Goal: Information Seeking & Learning: Learn about a topic

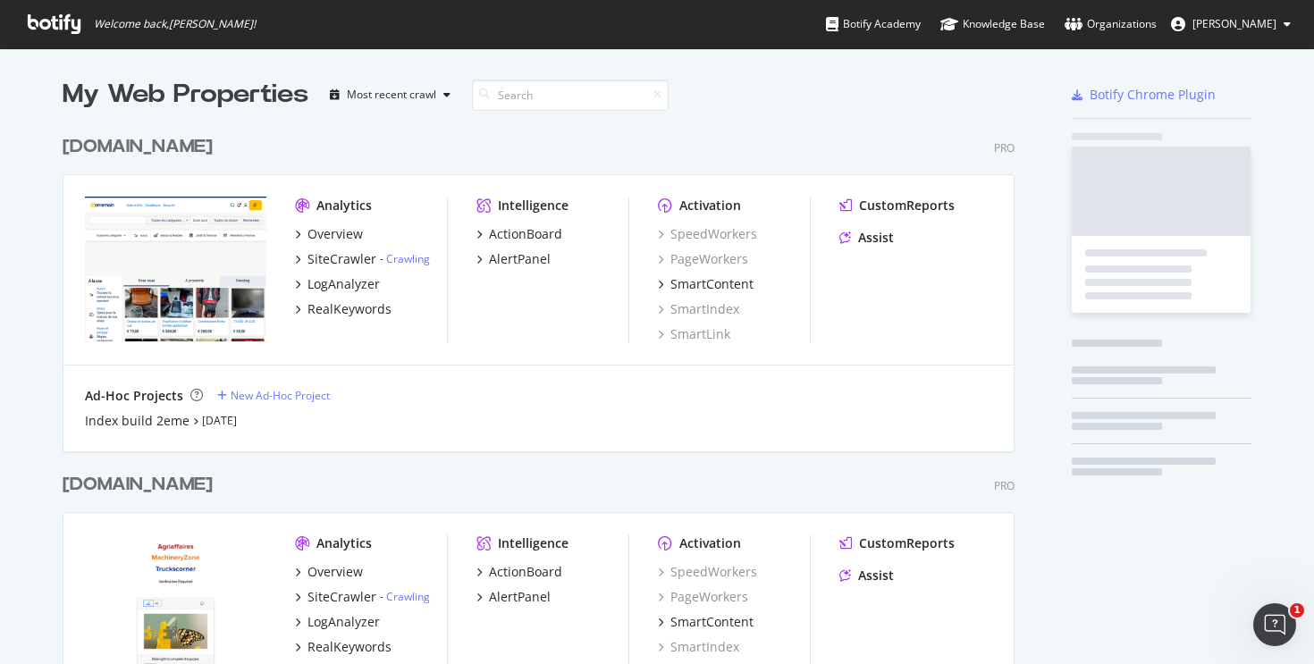
scroll to position [5439, 953]
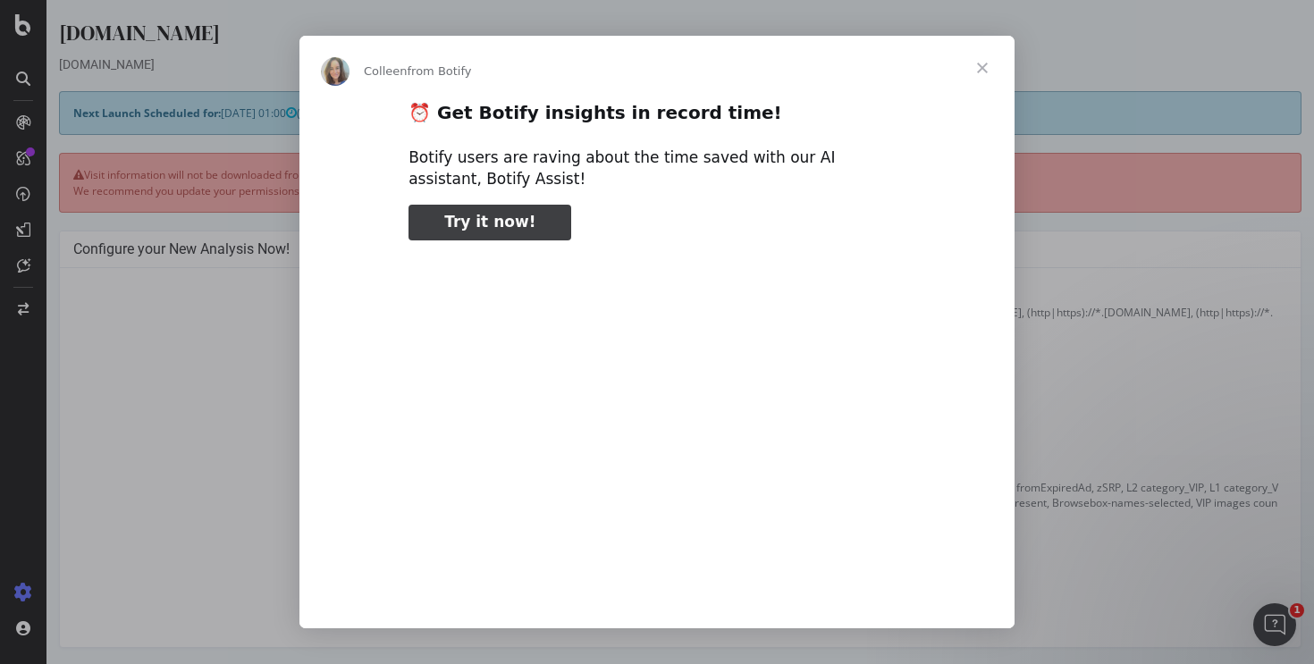
type input "451309"
click at [986, 52] on span "Close" at bounding box center [982, 68] width 64 height 64
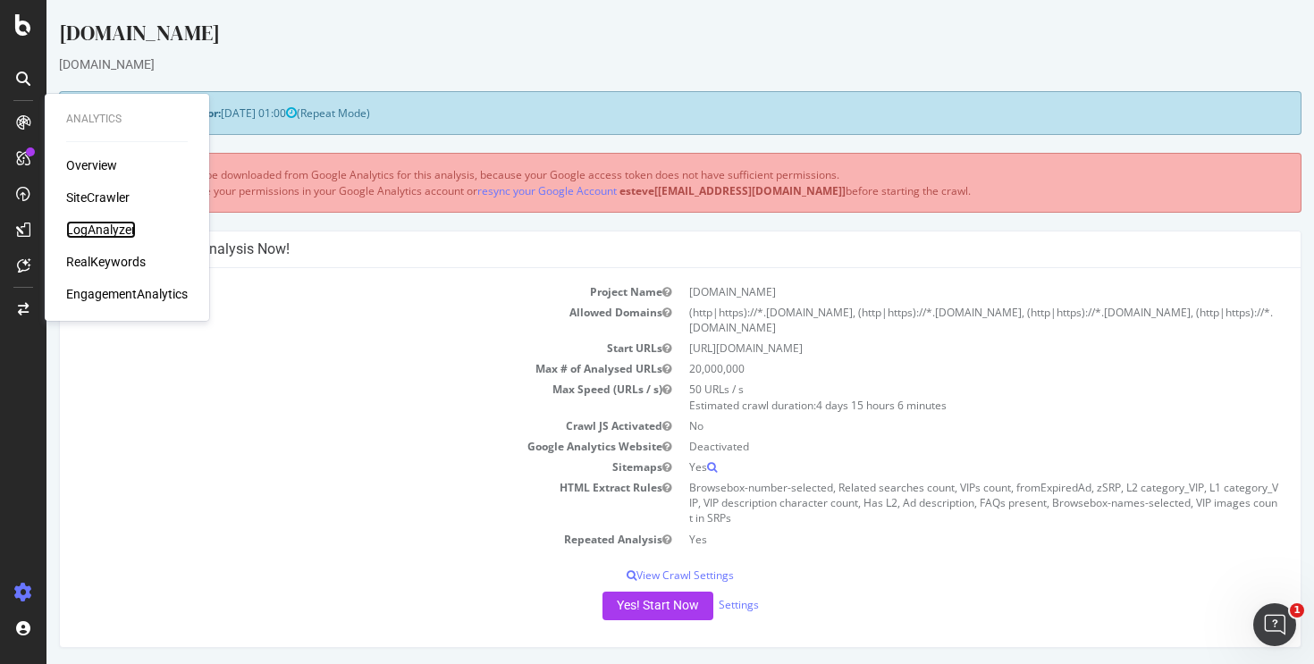
click at [116, 226] on div "LogAnalyzer" at bounding box center [101, 230] width 70 height 18
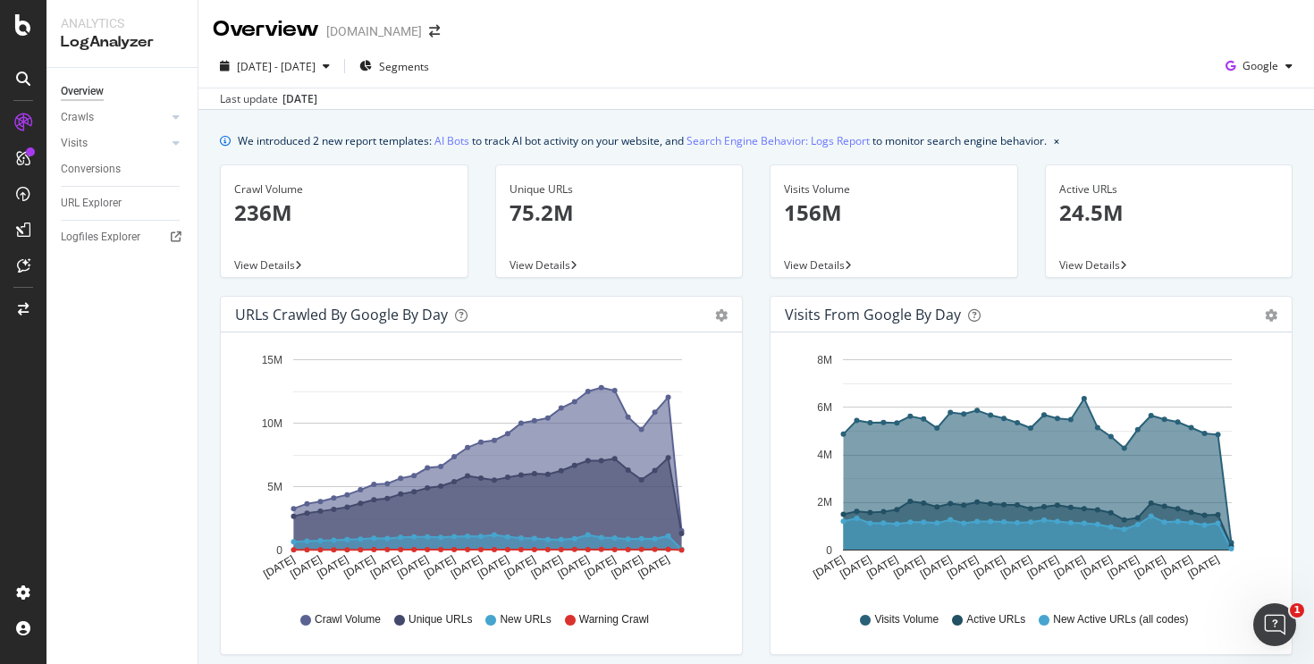
click at [167, 110] on div "Crawls" at bounding box center [129, 118] width 137 height 26
click at [173, 115] on icon at bounding box center [176, 117] width 7 height 11
click at [111, 213] on div "HTTP Codes" at bounding box center [99, 214] width 61 height 19
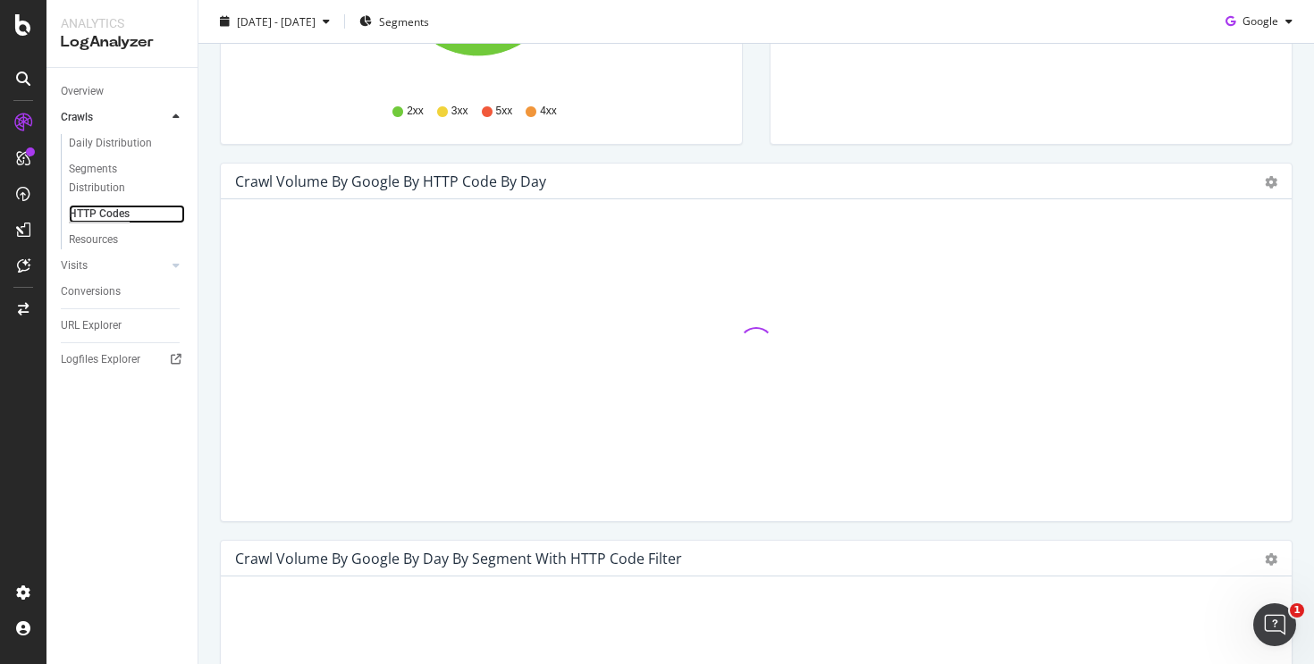
scroll to position [455, 0]
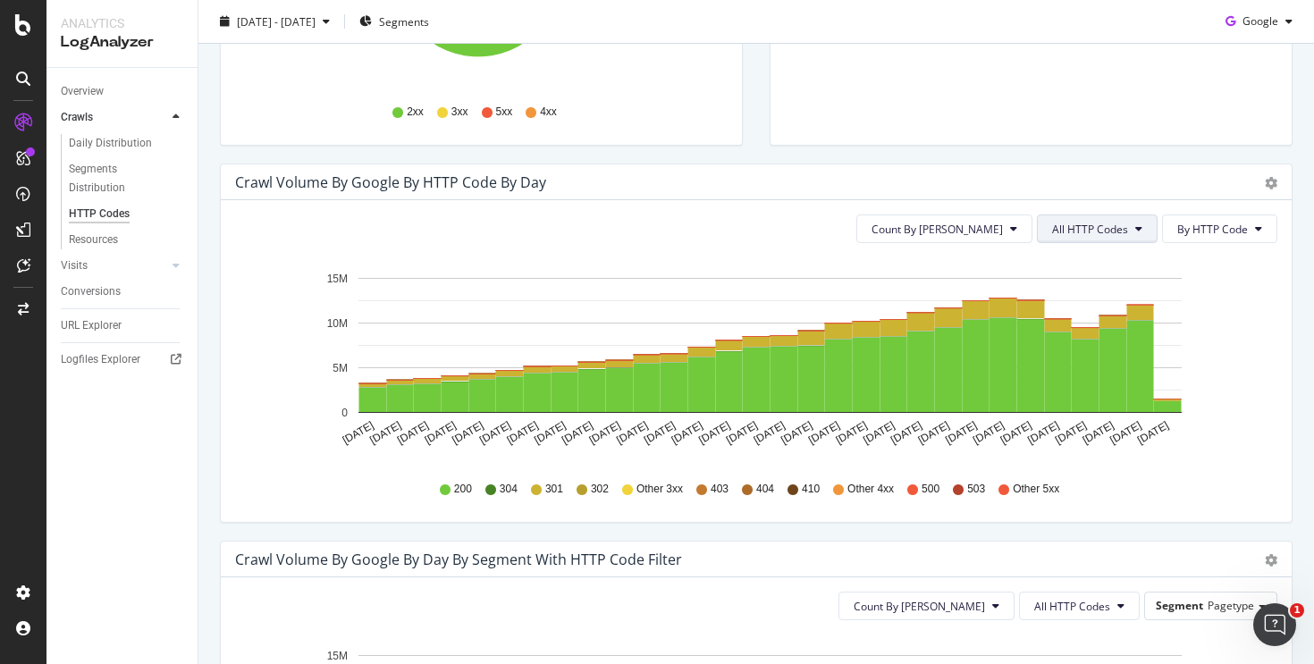
click at [1052, 228] on span "All HTTP Codes" at bounding box center [1090, 229] width 76 height 15
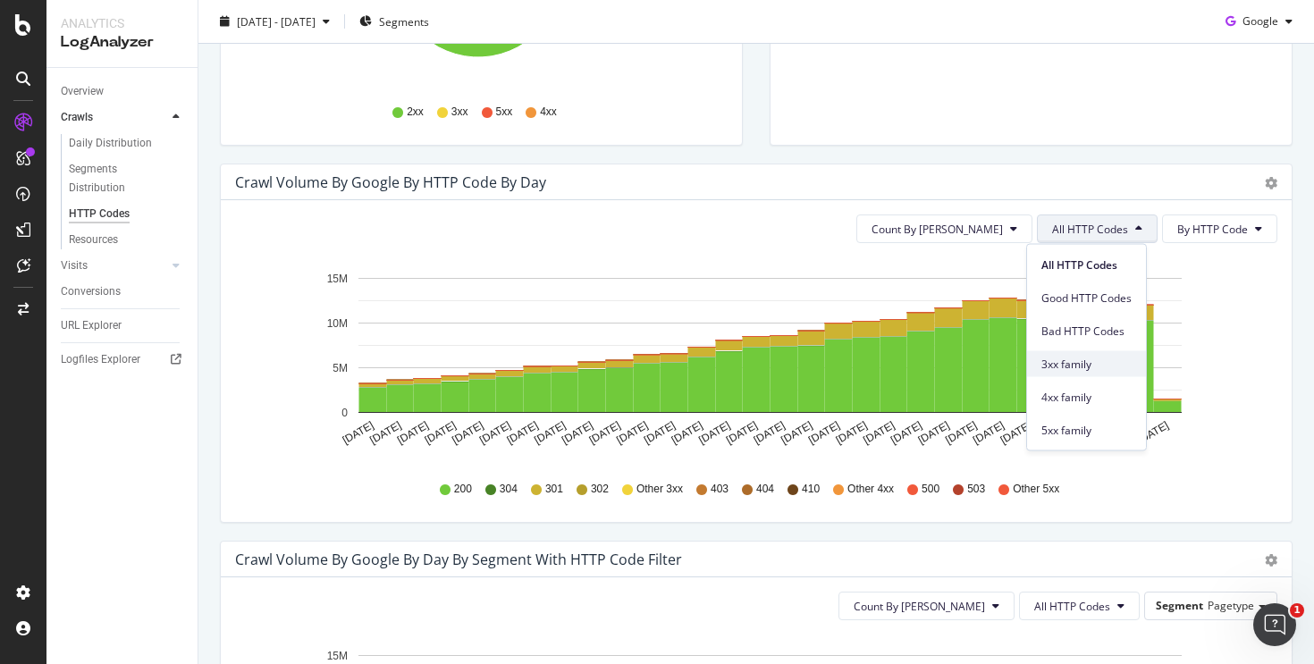
click at [1087, 358] on span "3xx family" at bounding box center [1086, 364] width 90 height 16
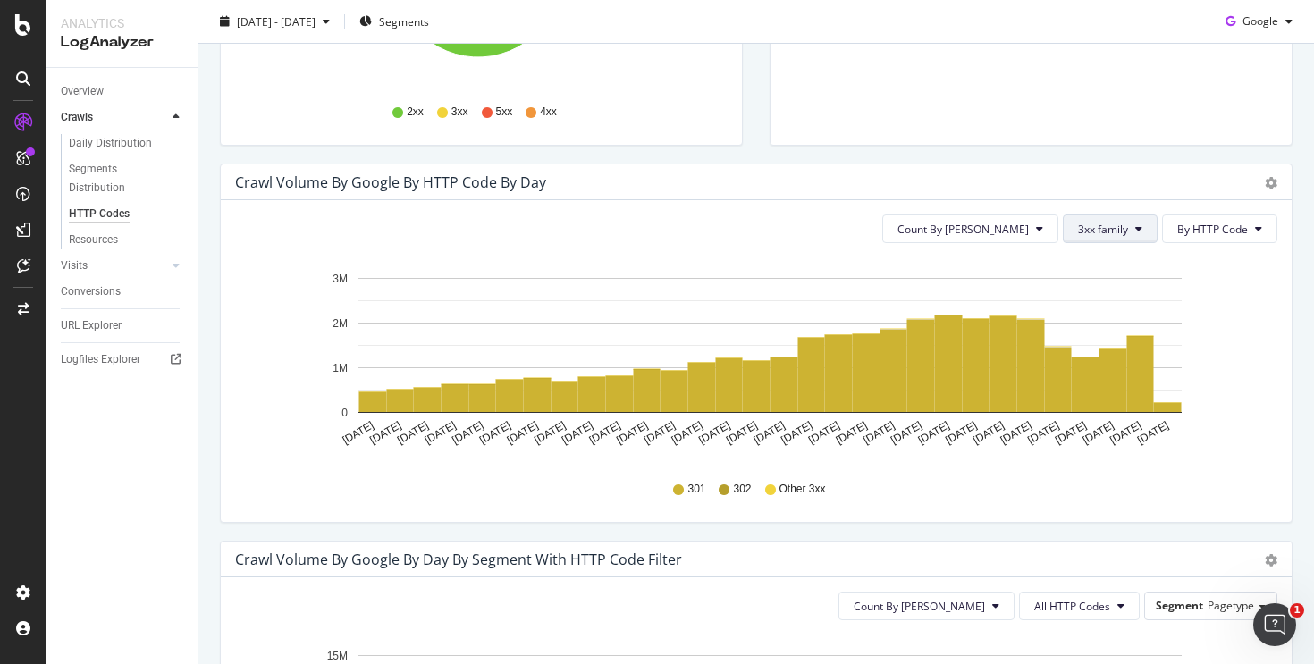
click at [1099, 220] on button "3xx family" at bounding box center [1110, 229] width 95 height 29
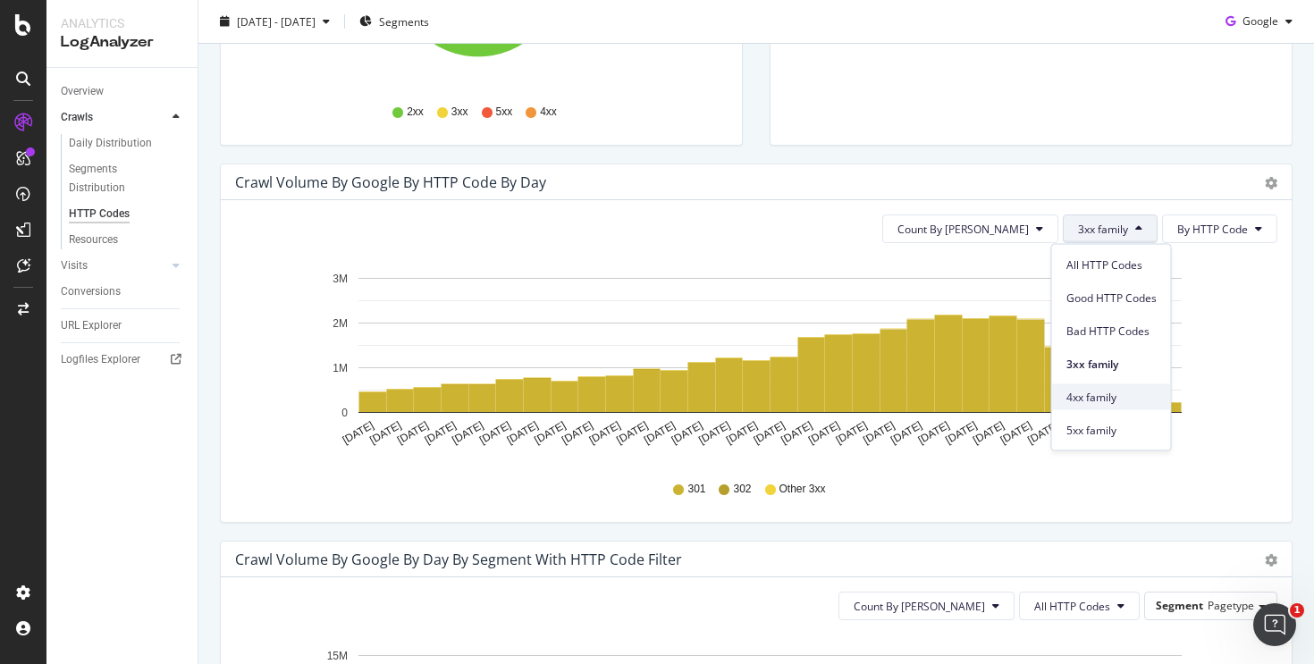
click at [1125, 401] on span "4xx family" at bounding box center [1111, 397] width 90 height 16
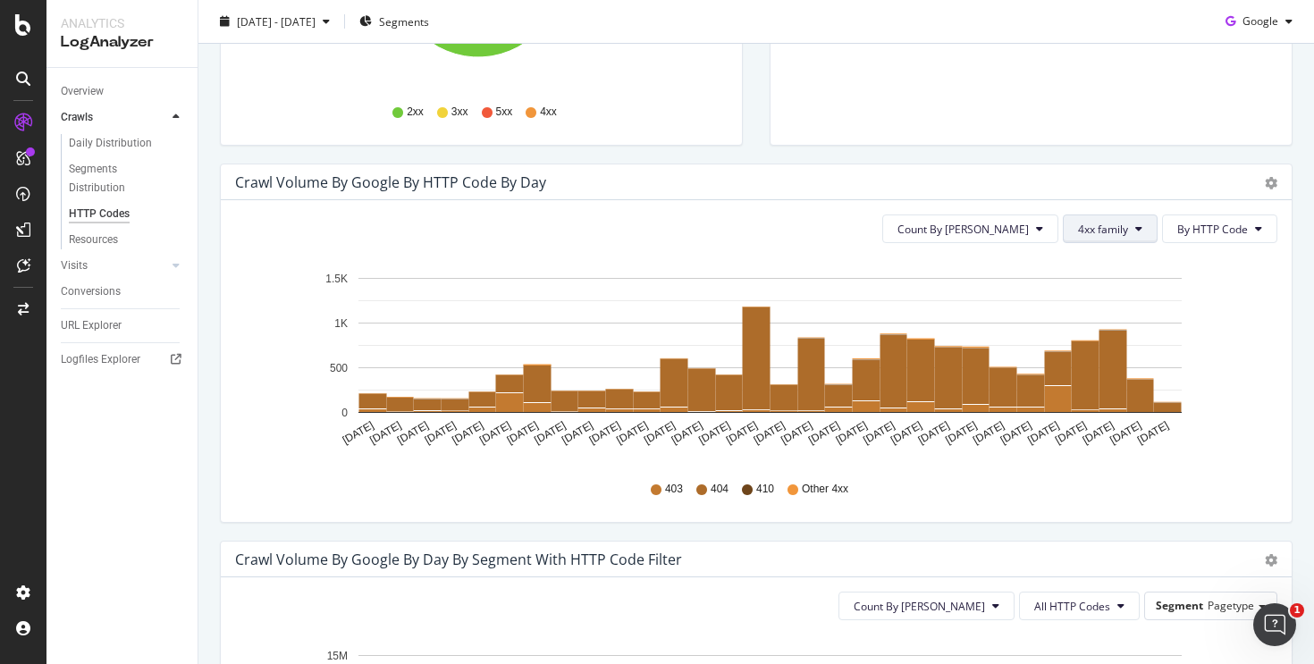
click at [1112, 231] on span "4xx family" at bounding box center [1103, 229] width 50 height 15
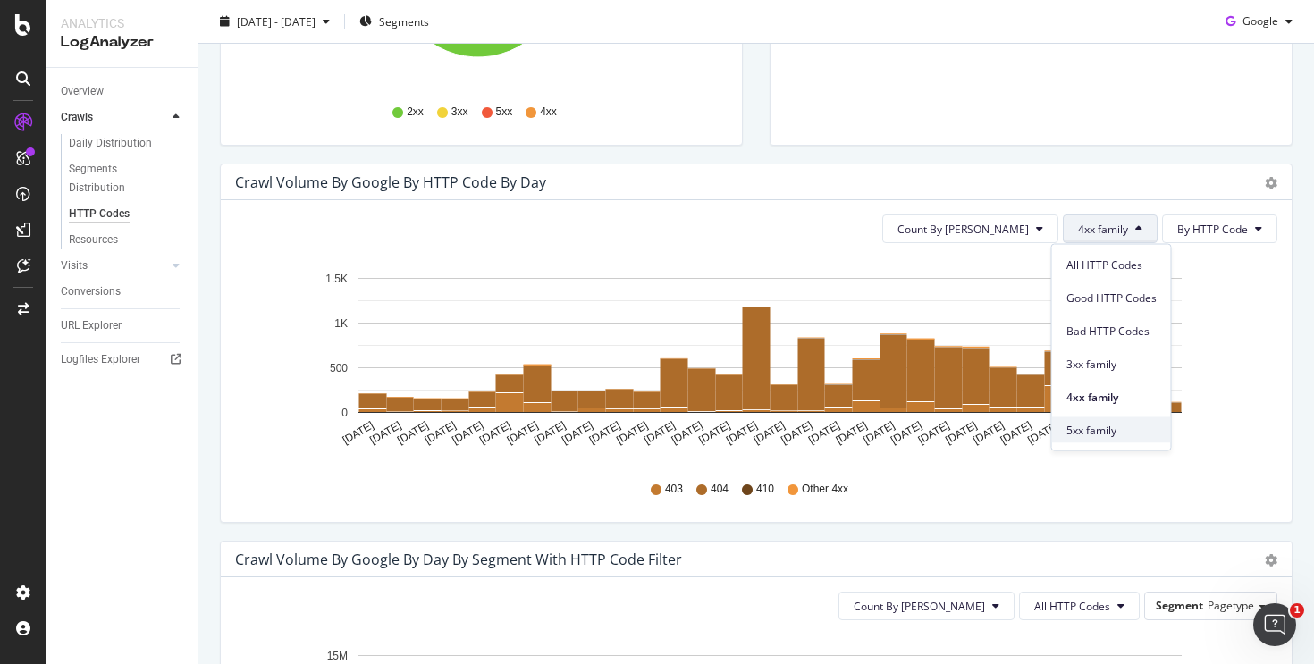
click at [1129, 430] on span "5xx family" at bounding box center [1111, 430] width 90 height 16
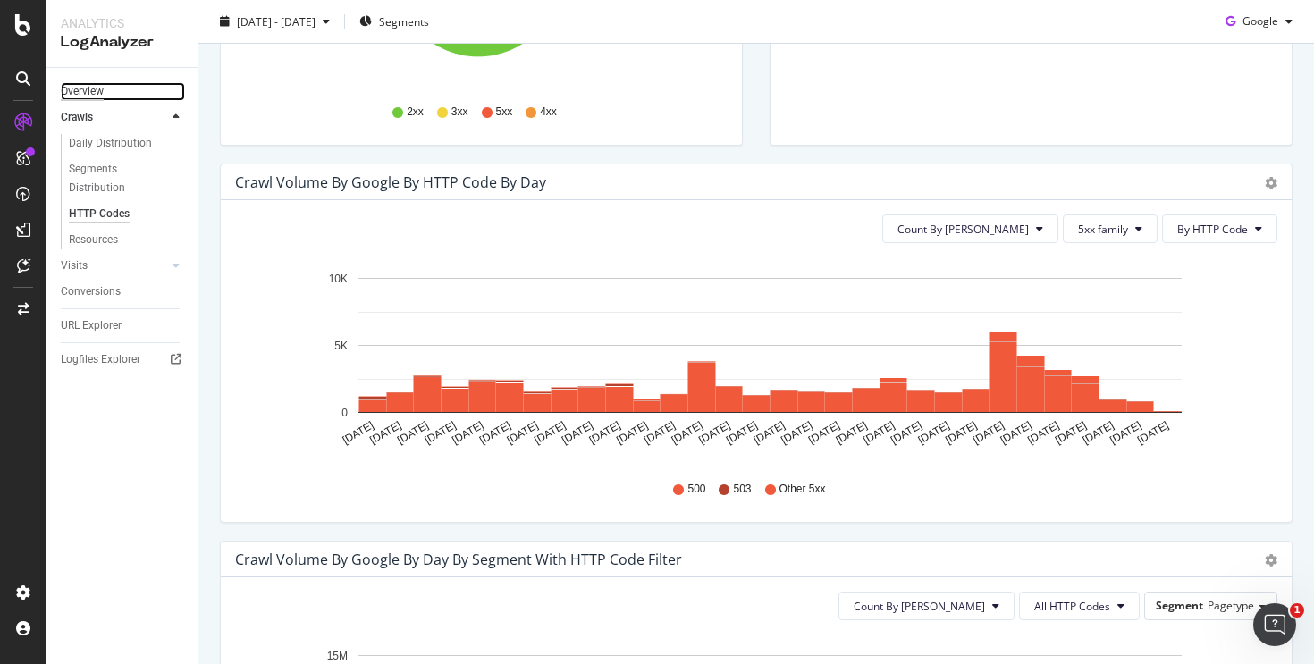
click at [79, 85] on div "Overview" at bounding box center [82, 91] width 43 height 19
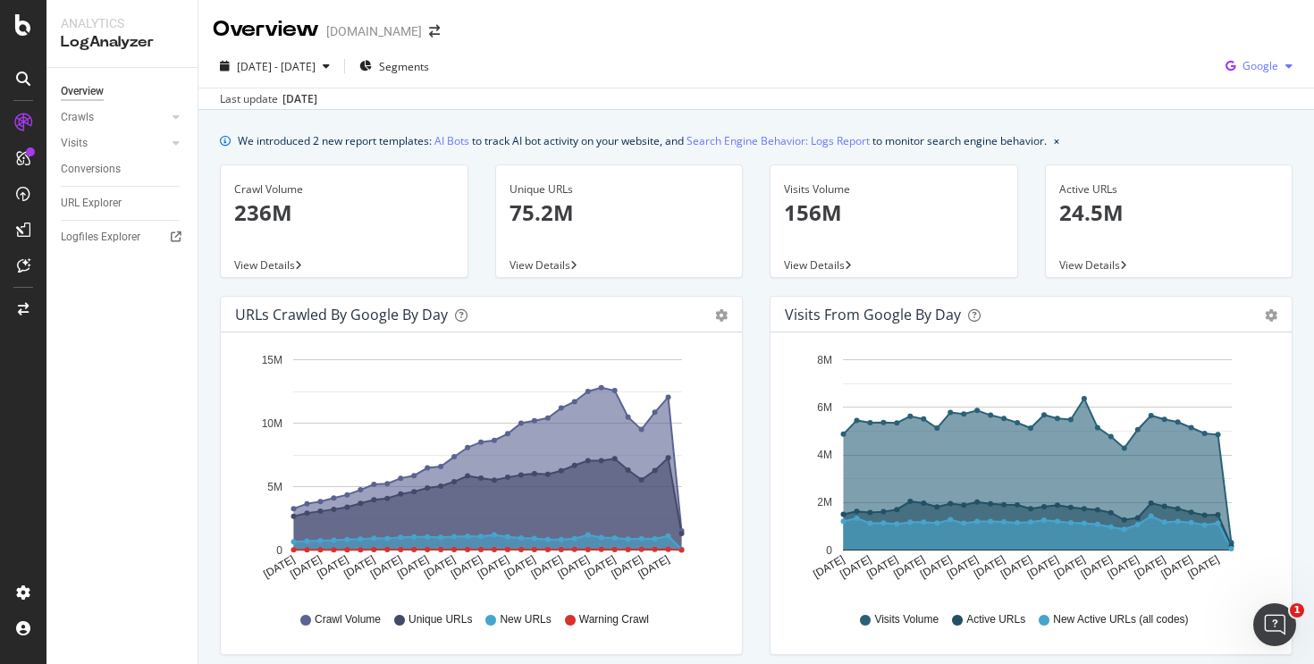
click at [1251, 63] on span "Google" at bounding box center [1260, 65] width 36 height 15
click at [1251, 171] on span "OpenAI" at bounding box center [1260, 168] width 66 height 16
